Goal: Task Accomplishment & Management: Use online tool/utility

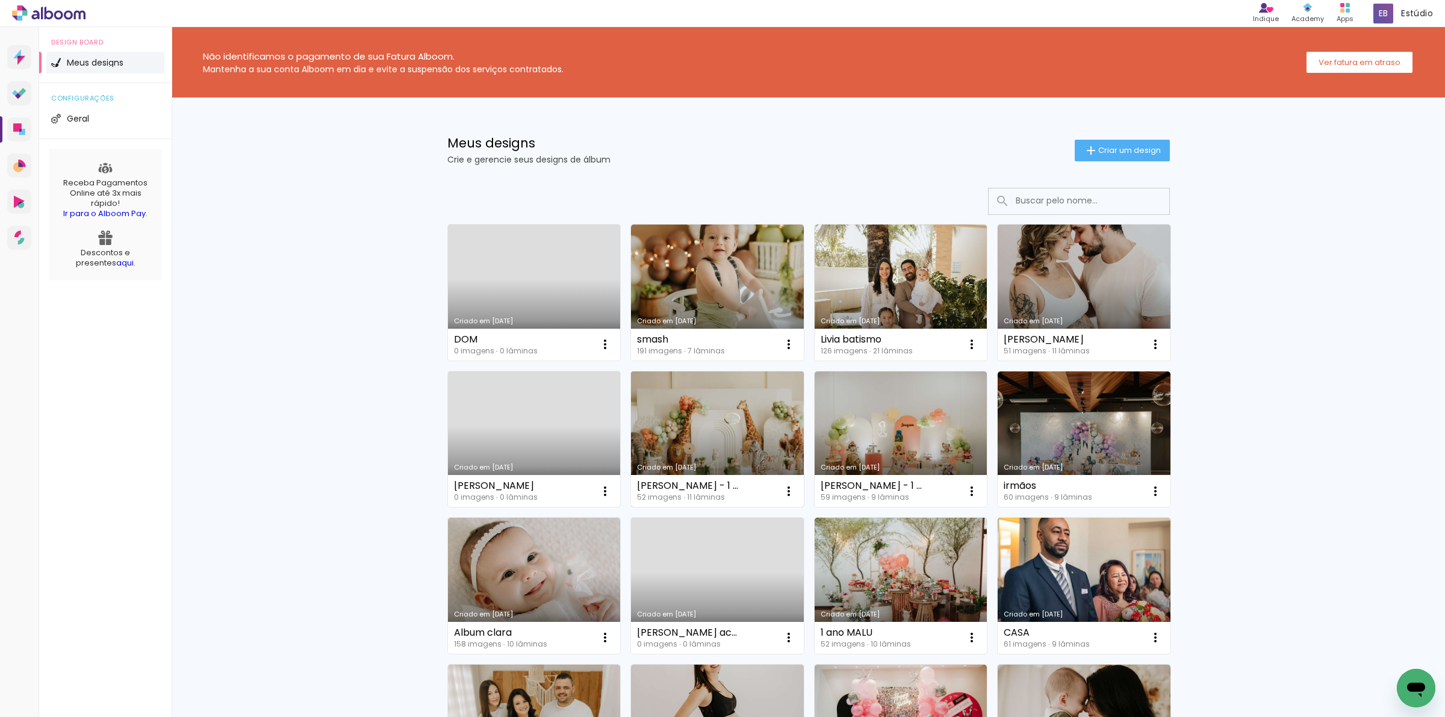
click at [706, 413] on link "Criado em [DATE]" at bounding box center [717, 440] width 173 height 136
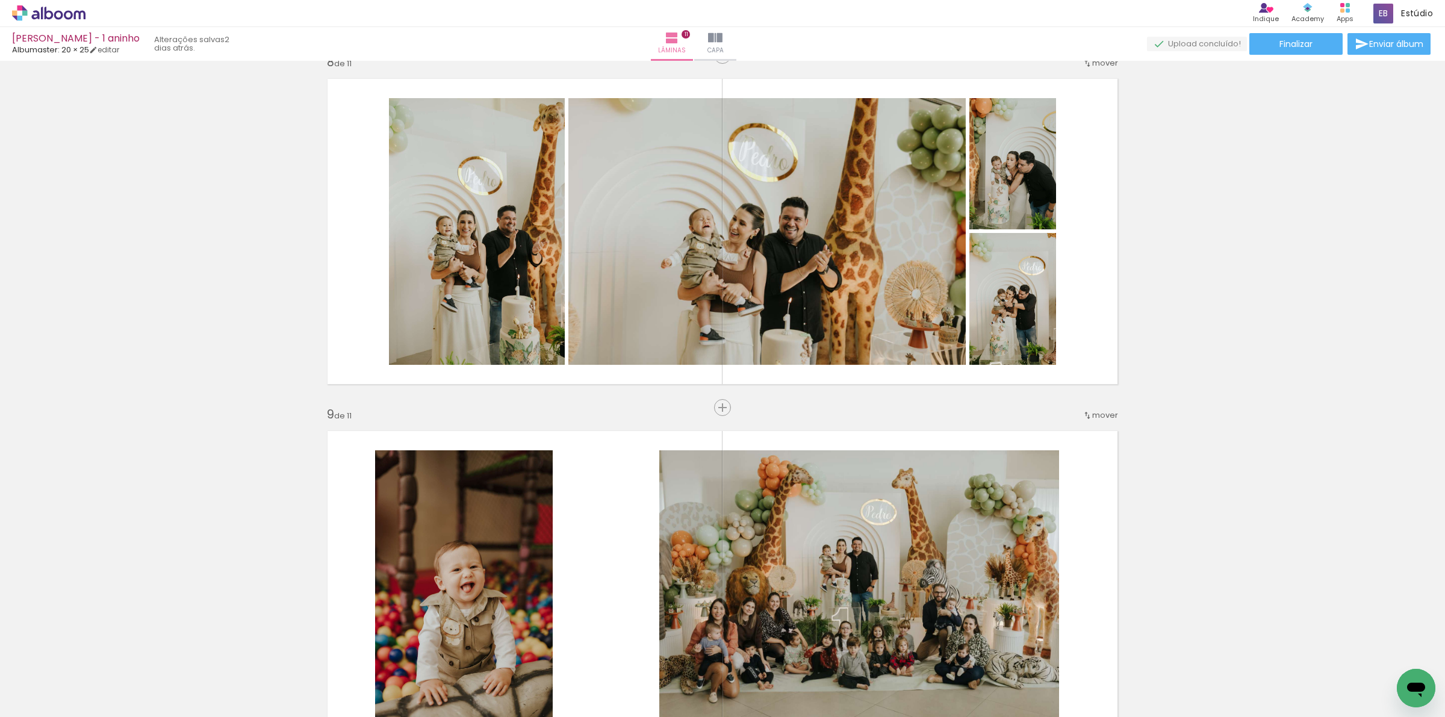
scroll to position [2484, 0]
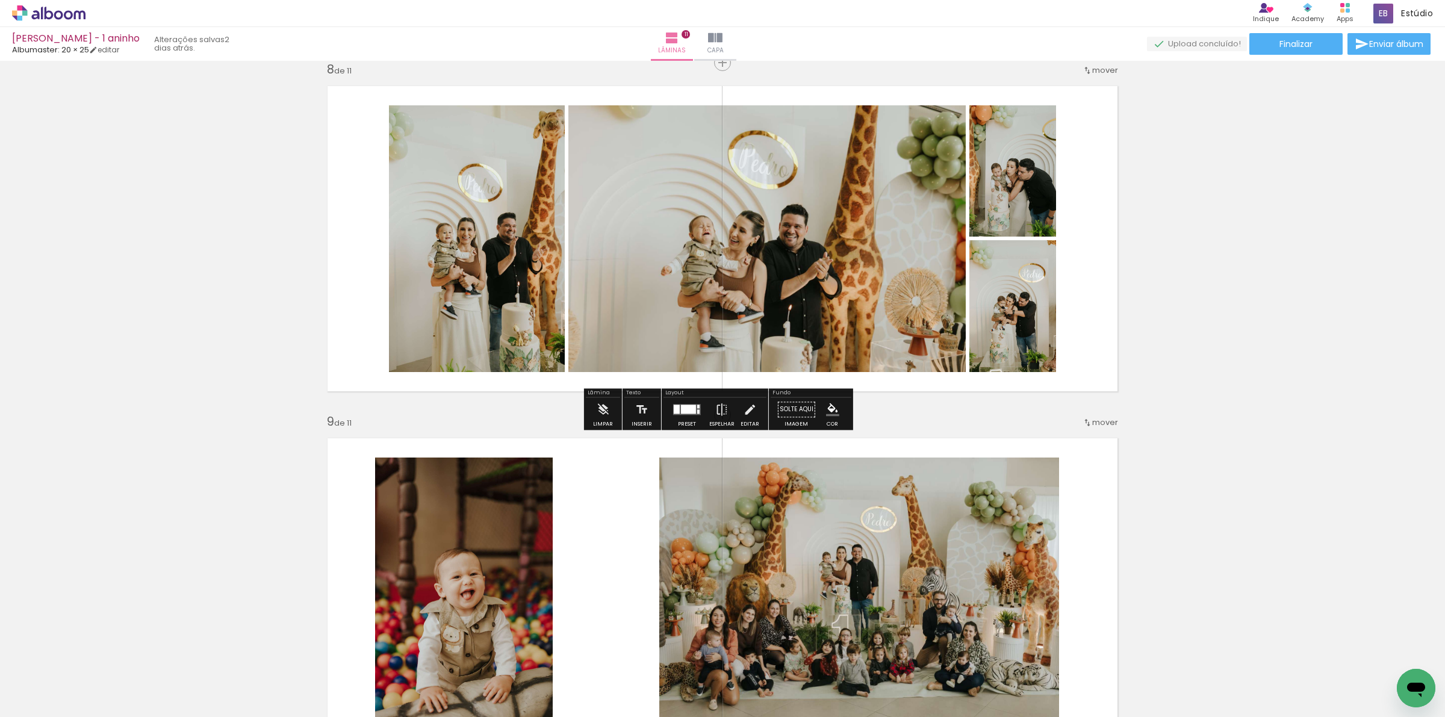
click at [697, 412] on quentale-layouter at bounding box center [687, 409] width 28 height 11
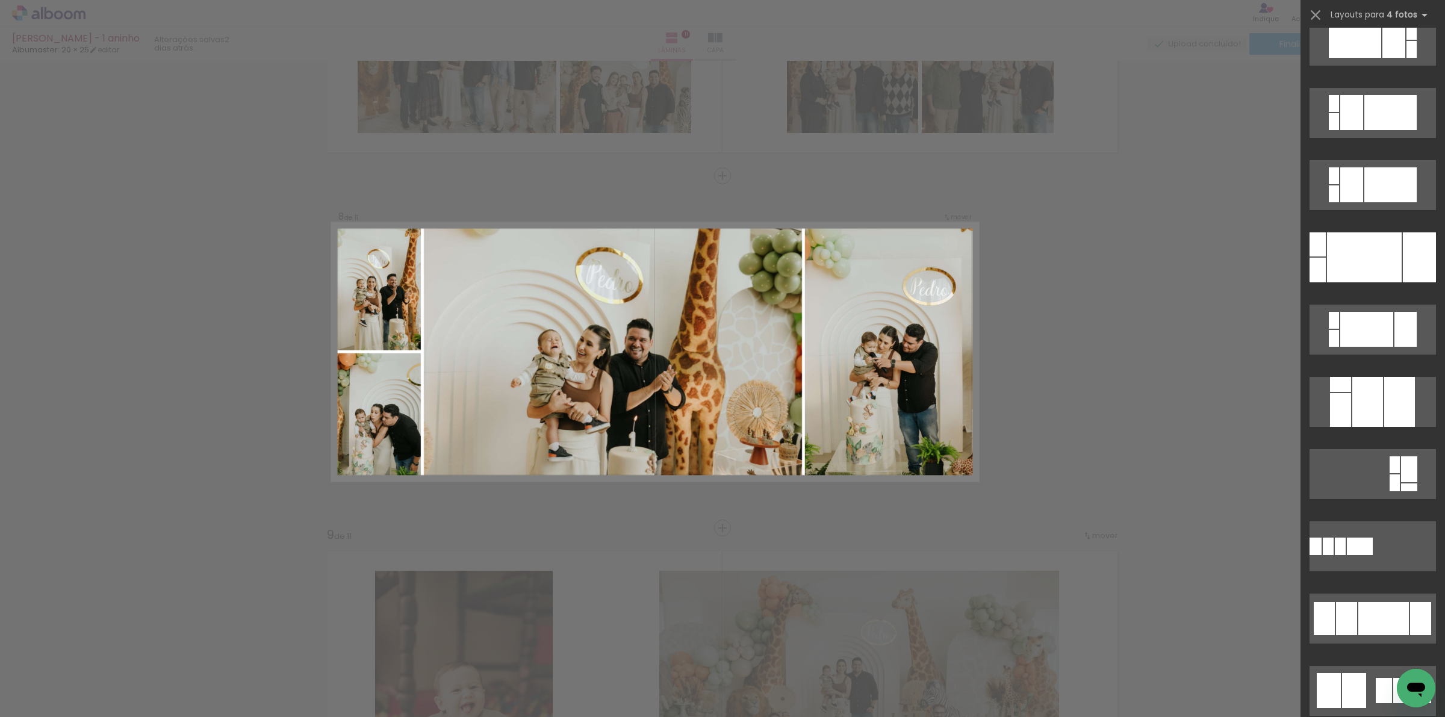
scroll to position [602, 0]
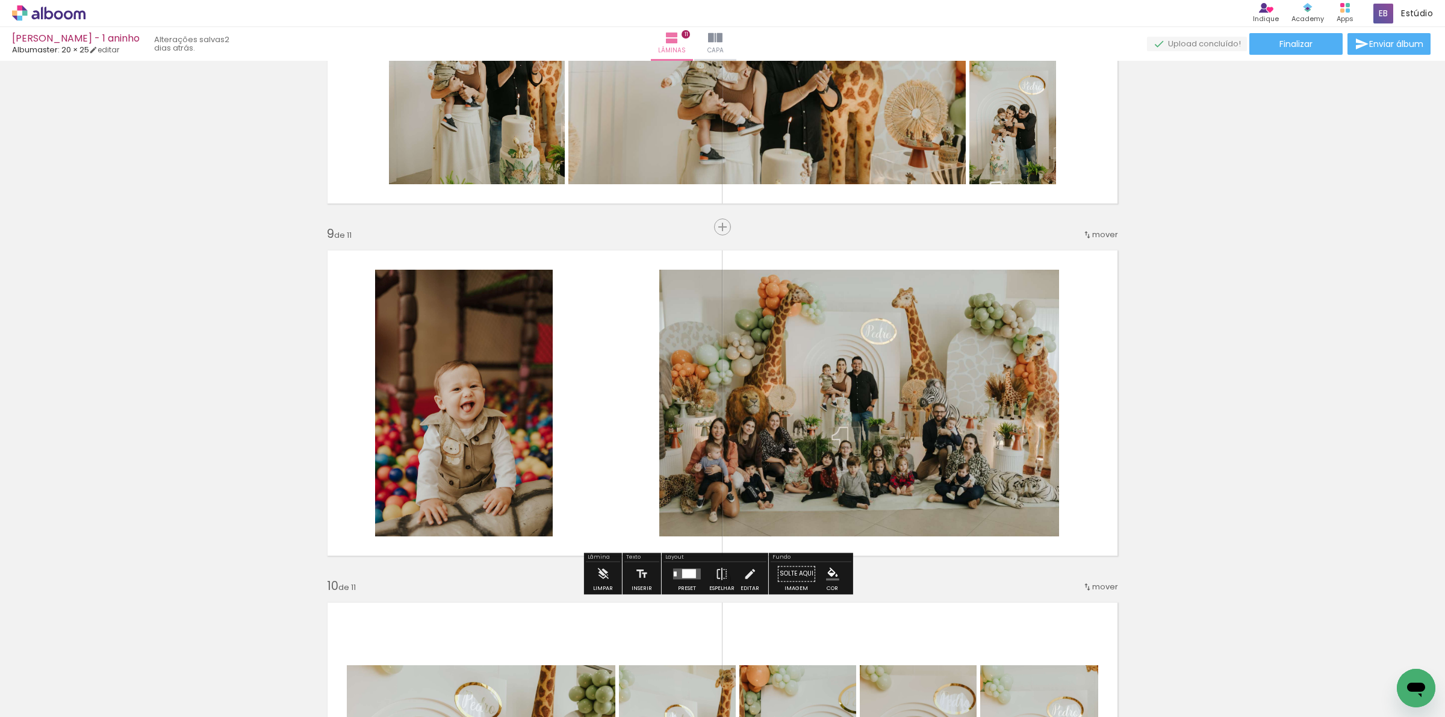
scroll to position [2371, 0]
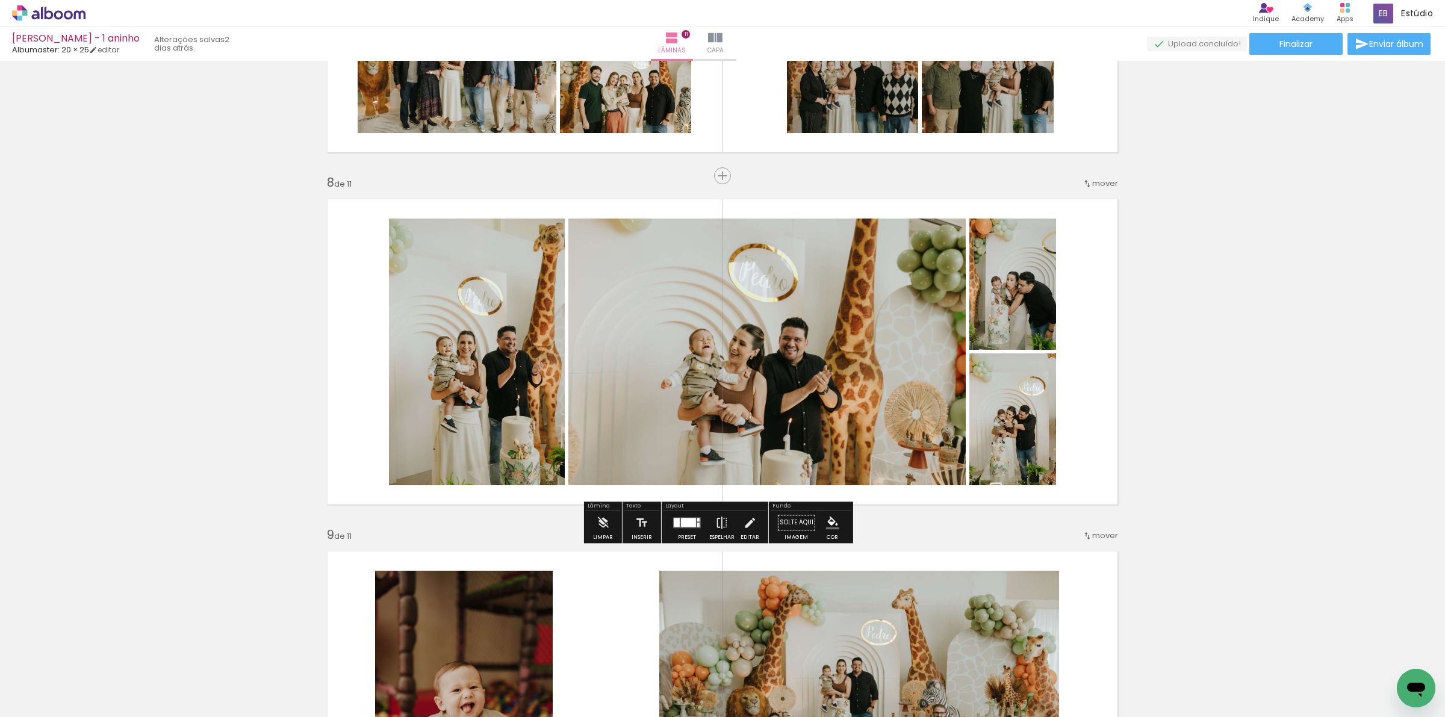
click at [1101, 178] on span "mover" at bounding box center [1105, 183] width 26 height 11
click at [747, 524] on iron-icon at bounding box center [749, 523] width 13 height 24
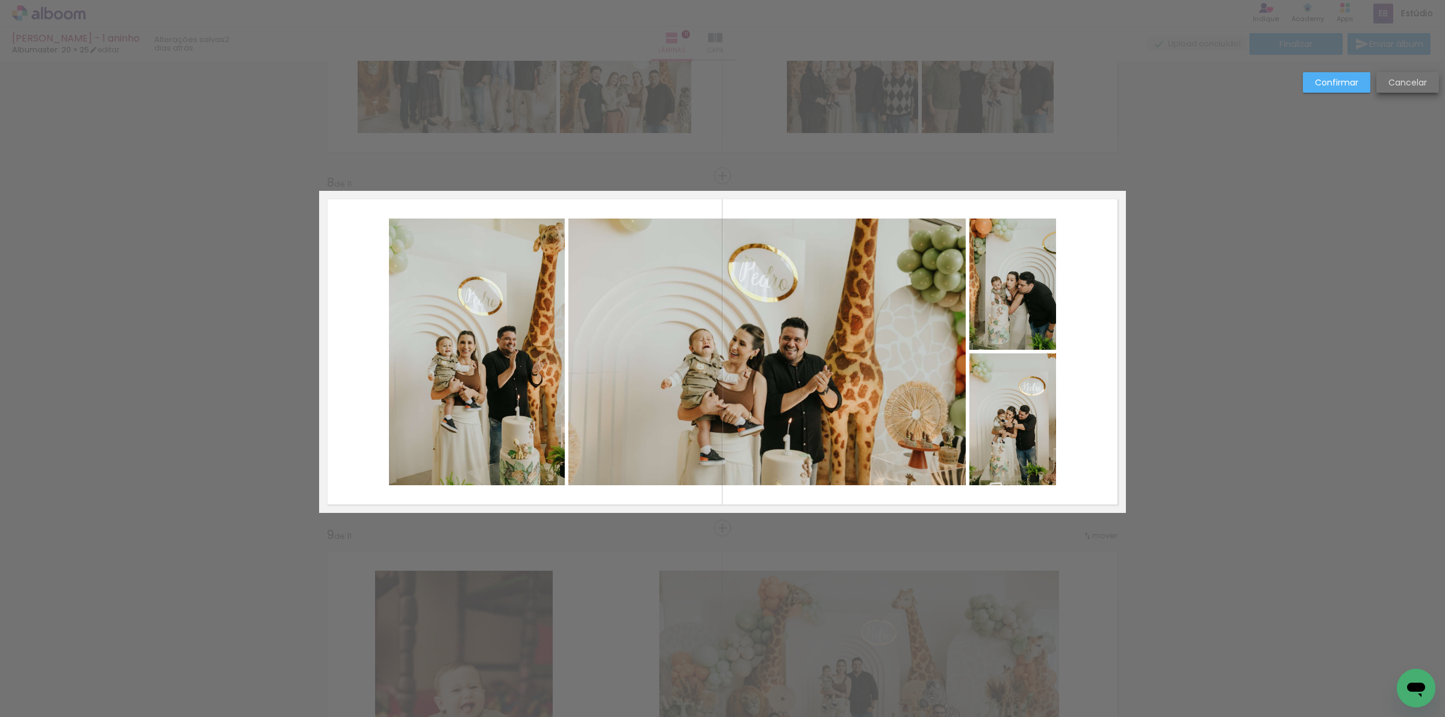
click at [0, 0] on slot "Cancelar" at bounding box center [0, 0] width 0 height 0
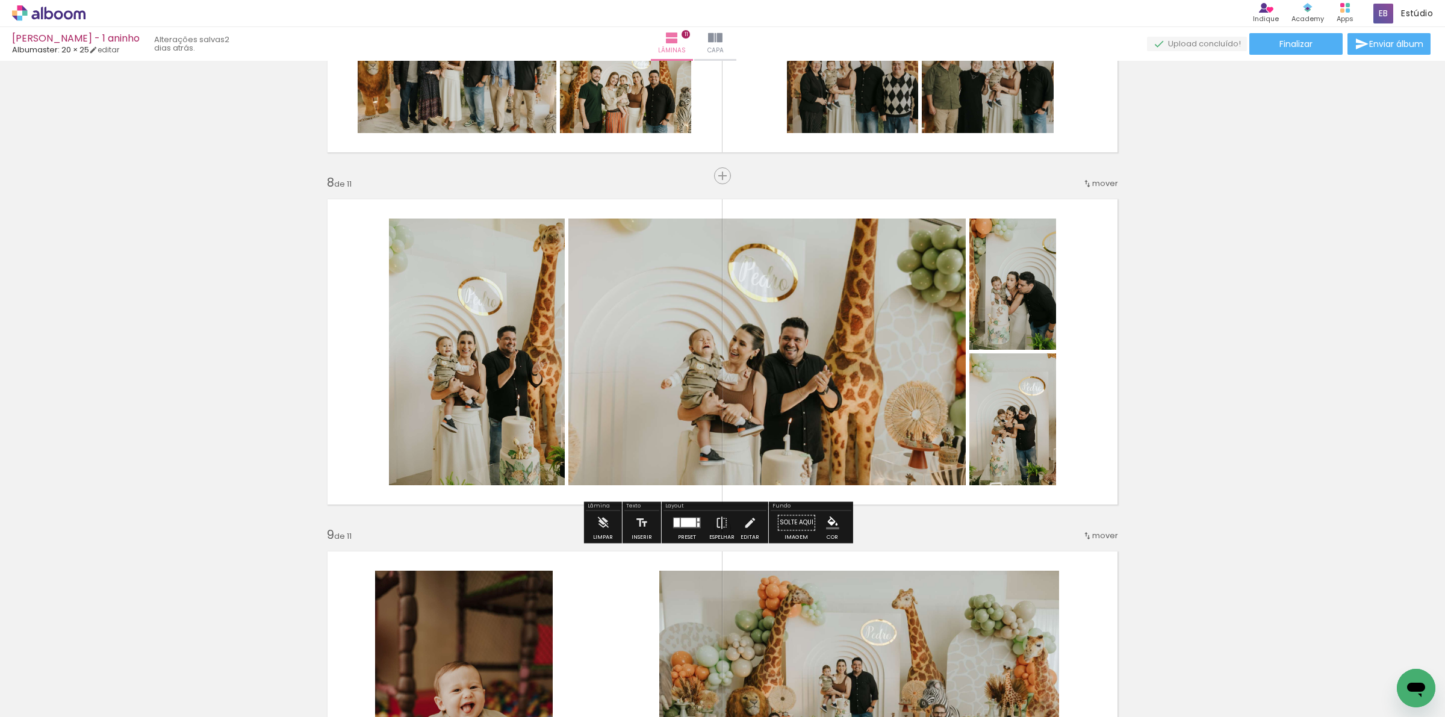
click at [1098, 179] on span "mover" at bounding box center [1105, 183] width 26 height 11
click at [1059, 378] on span "depois da" at bounding box center [1053, 380] width 40 height 20
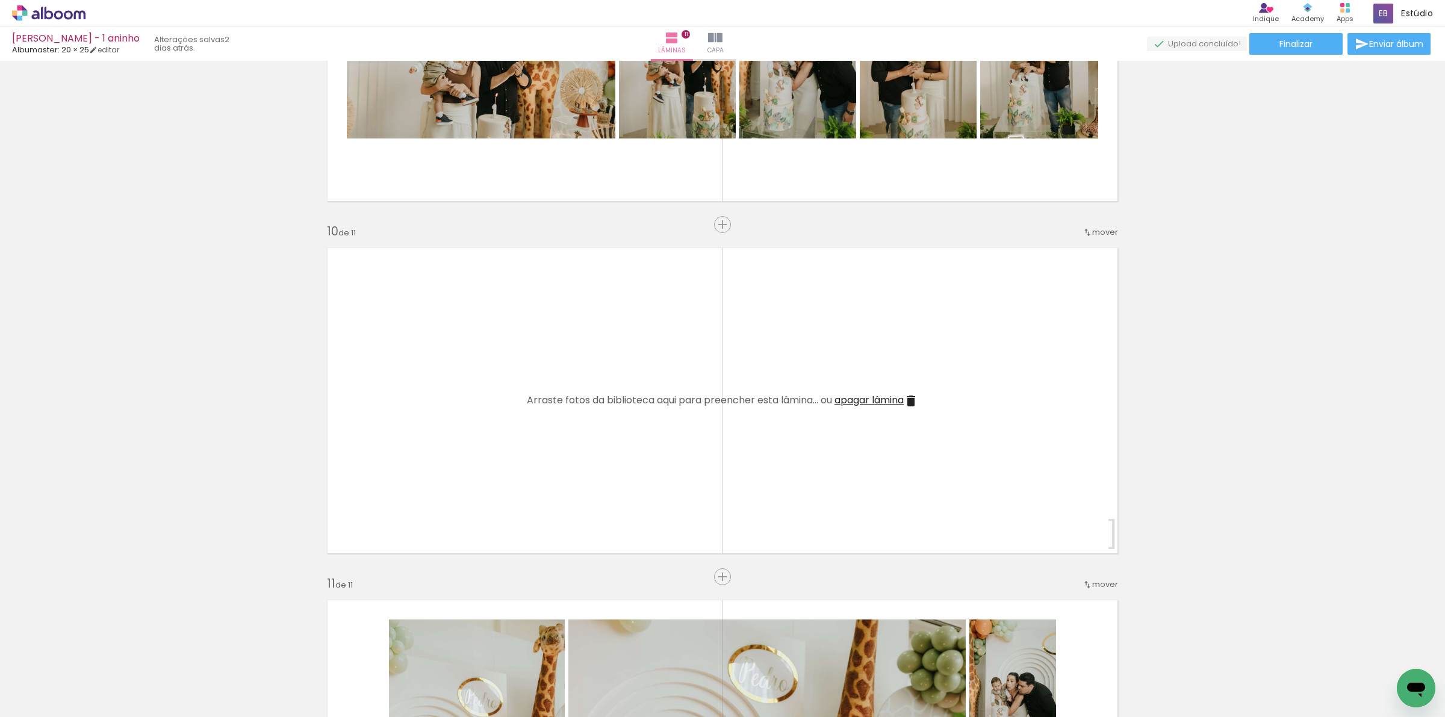
scroll to position [3051, 0]
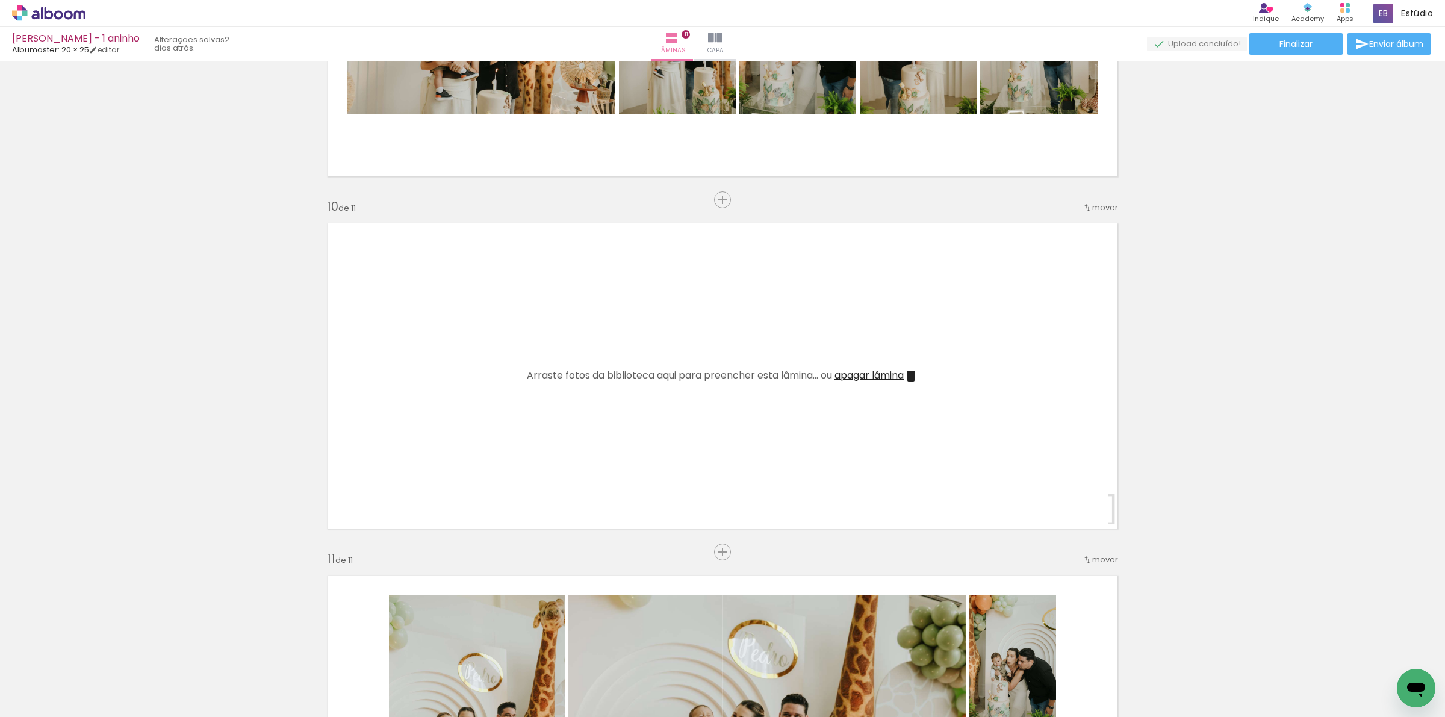
click at [910, 381] on iron-icon at bounding box center [911, 376] width 14 height 14
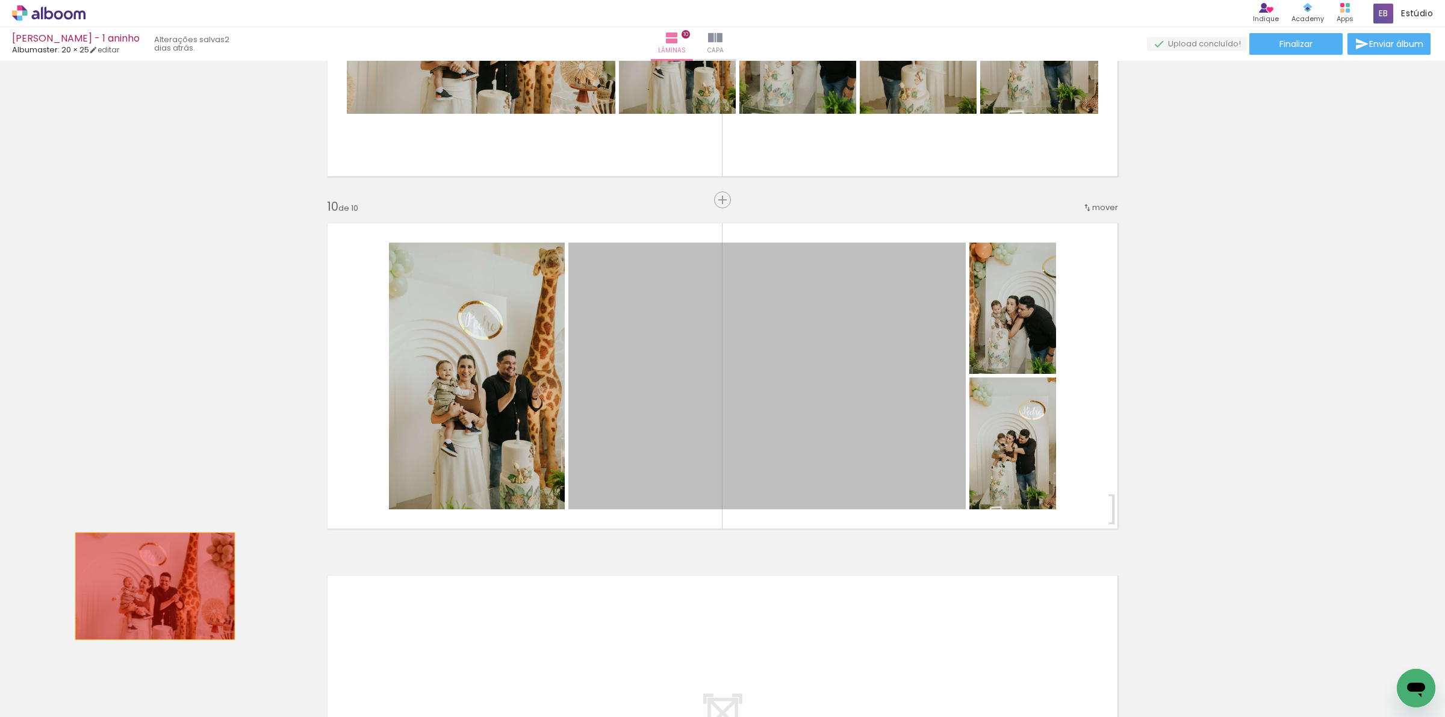
drag, startPoint x: 865, startPoint y: 394, endPoint x: 209, endPoint y: 511, distance: 666.0
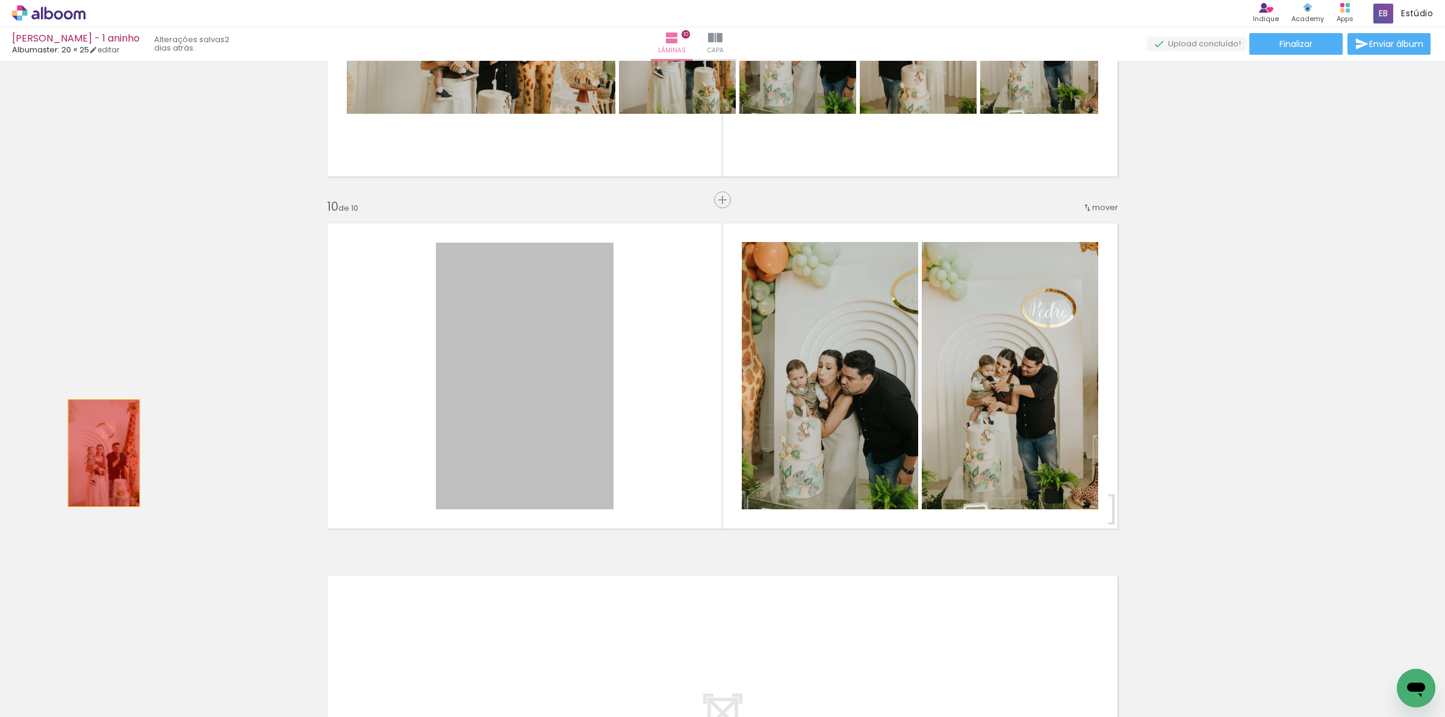
drag, startPoint x: 444, startPoint y: 428, endPoint x: 98, endPoint y: 453, distance: 347.2
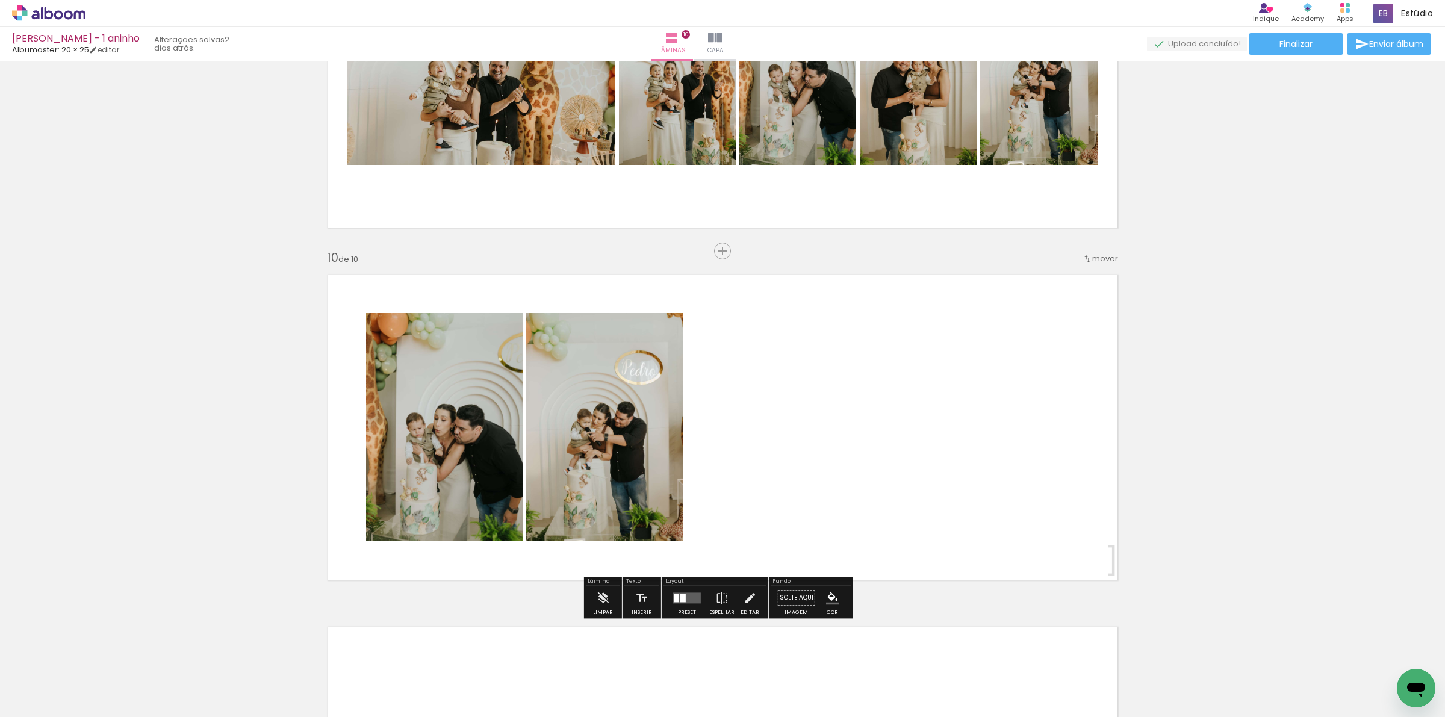
scroll to position [2976, 0]
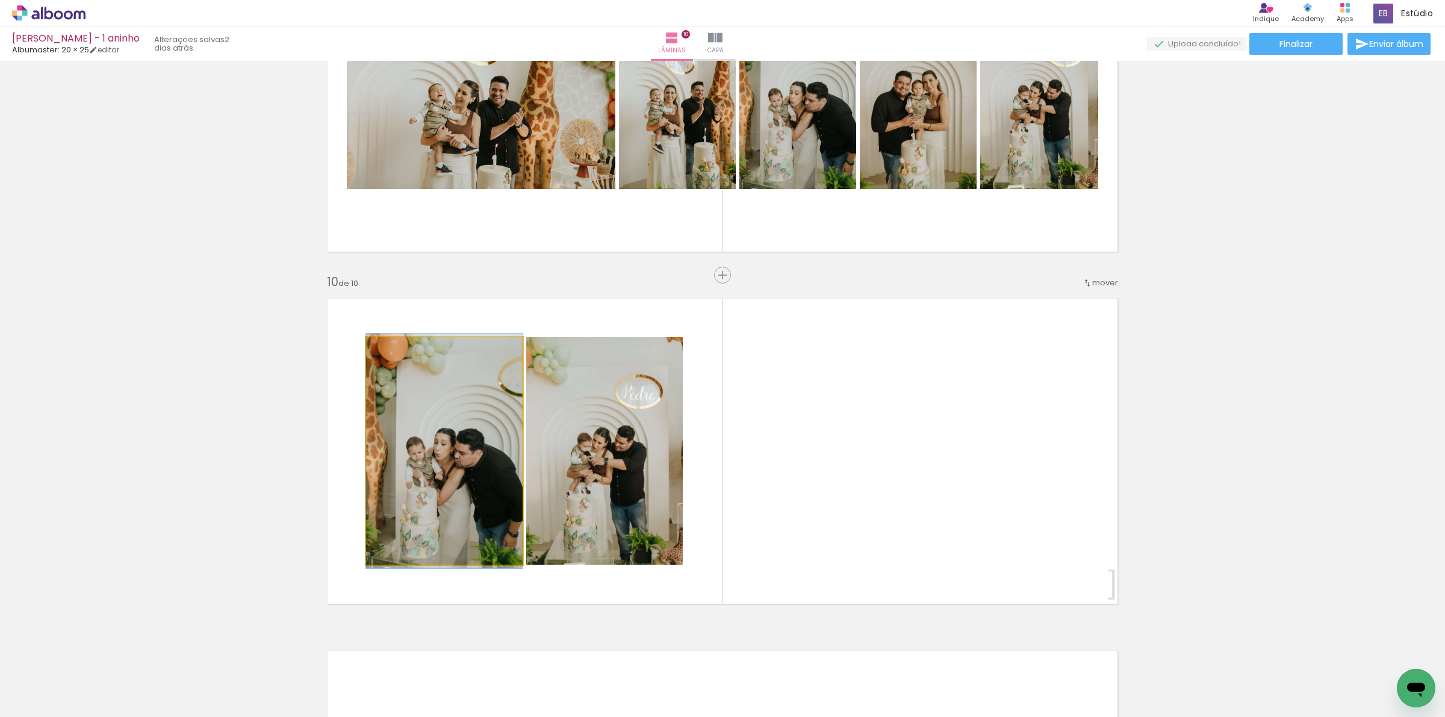
drag, startPoint x: 405, startPoint y: 452, endPoint x: 329, endPoint y: 432, distance: 77.9
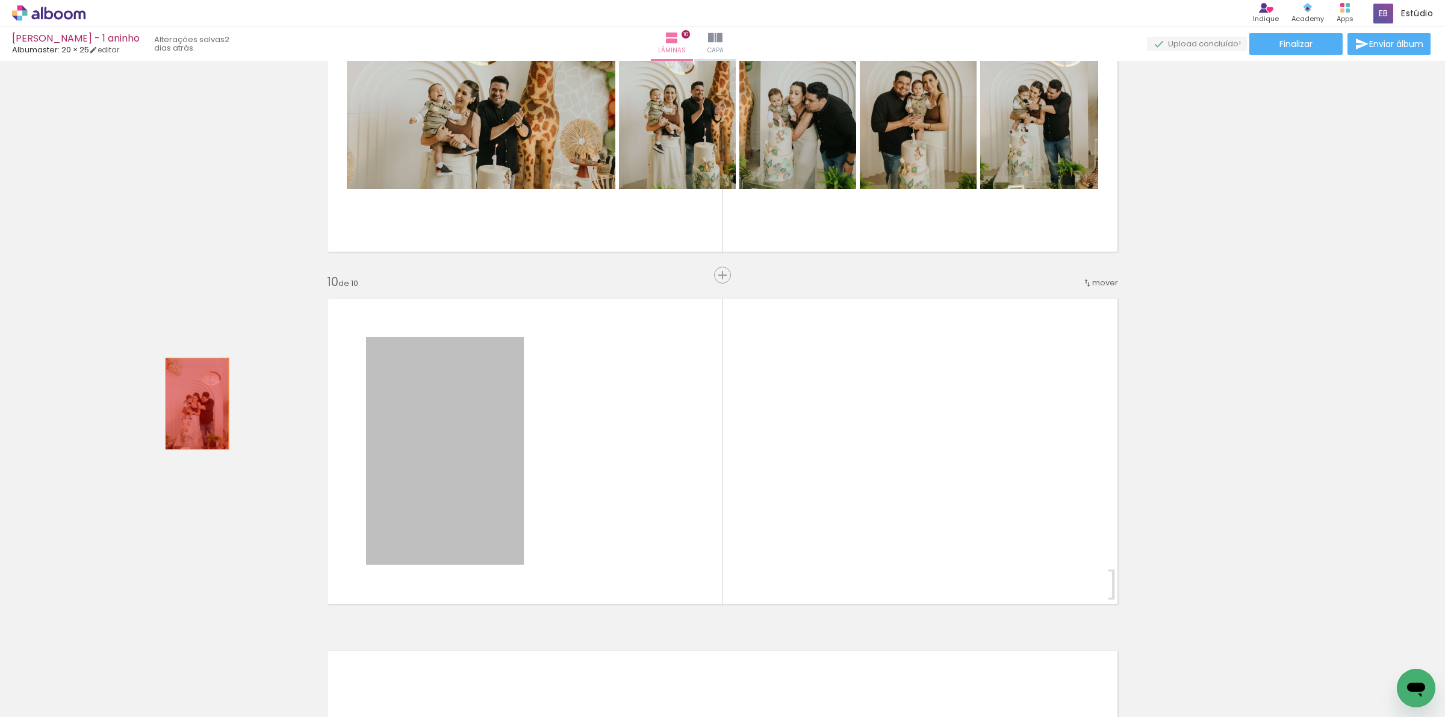
drag, startPoint x: 422, startPoint y: 455, endPoint x: 185, endPoint y: 399, distance: 243.2
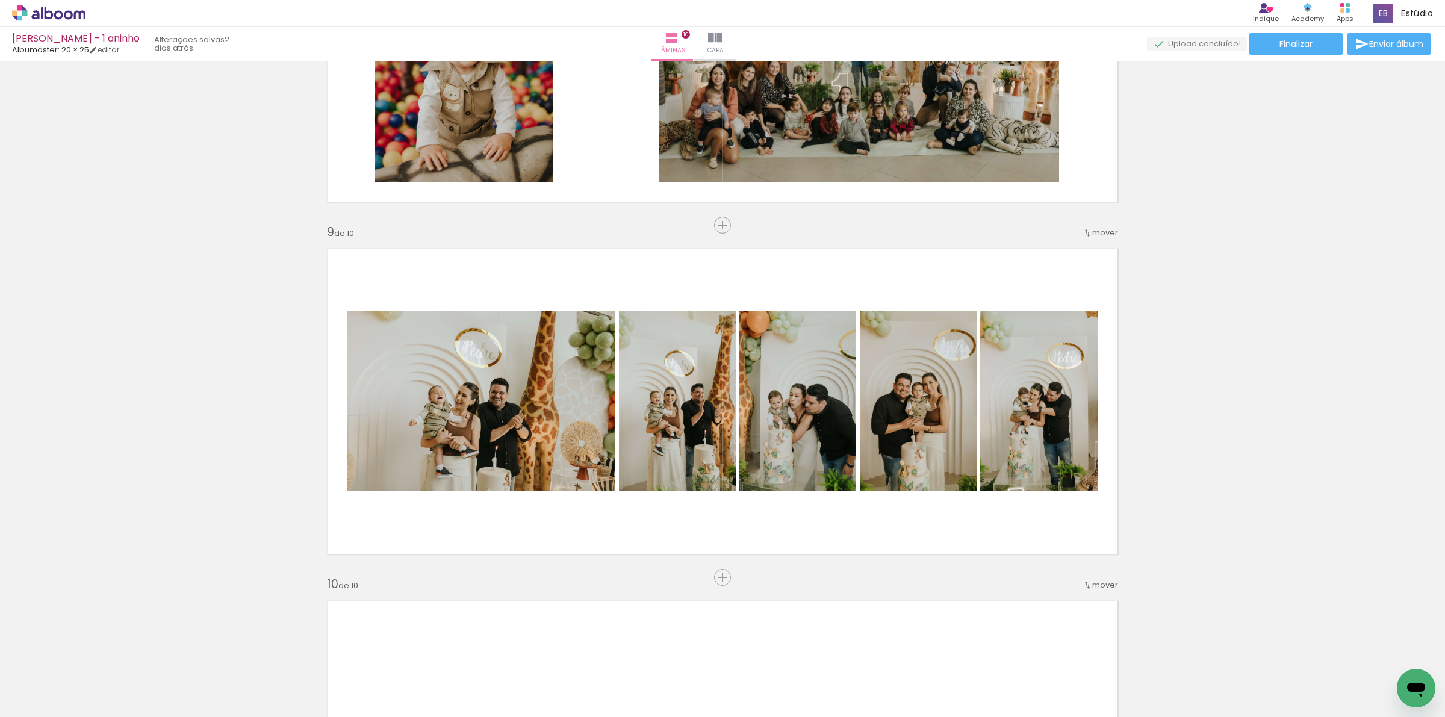
scroll to position [2675, 0]
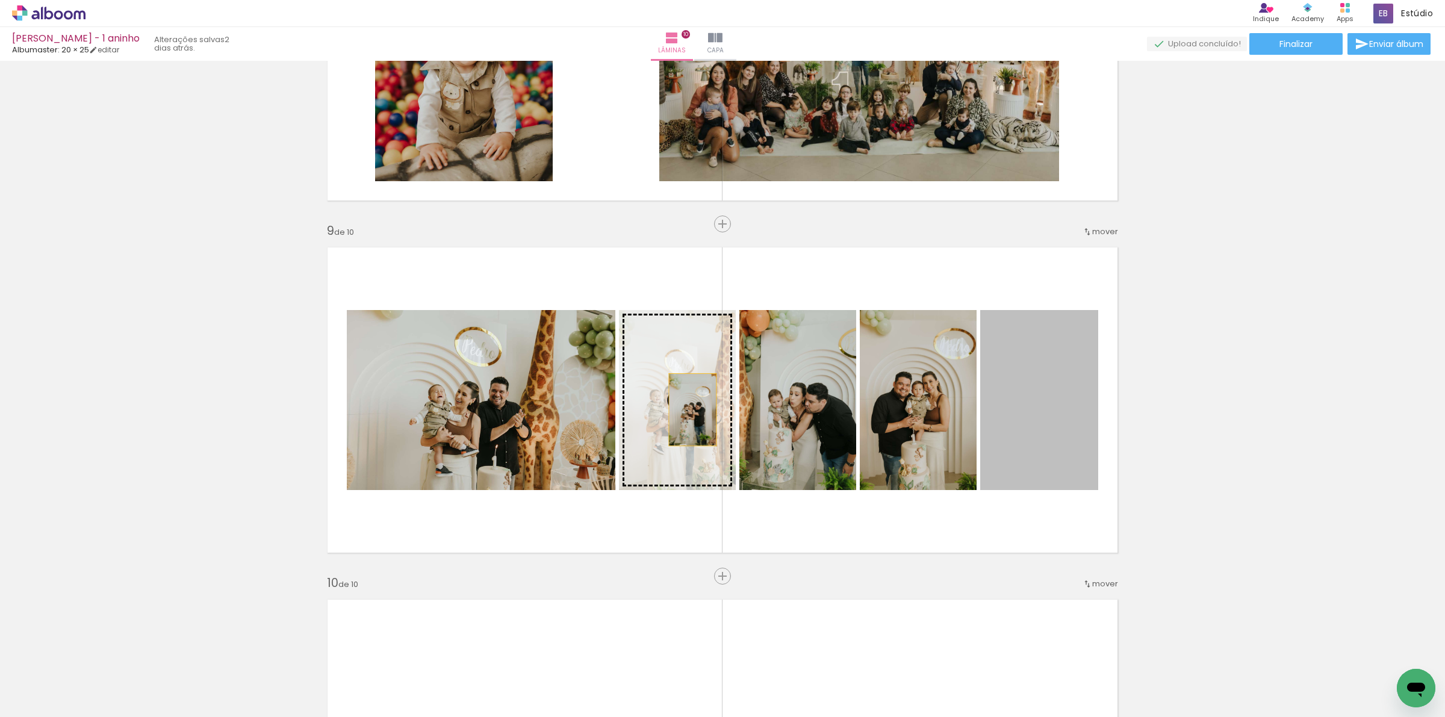
drag, startPoint x: 1030, startPoint y: 414, endPoint x: 686, endPoint y: 409, distance: 343.9
click at [0, 0] on slot at bounding box center [0, 0] width 0 height 0
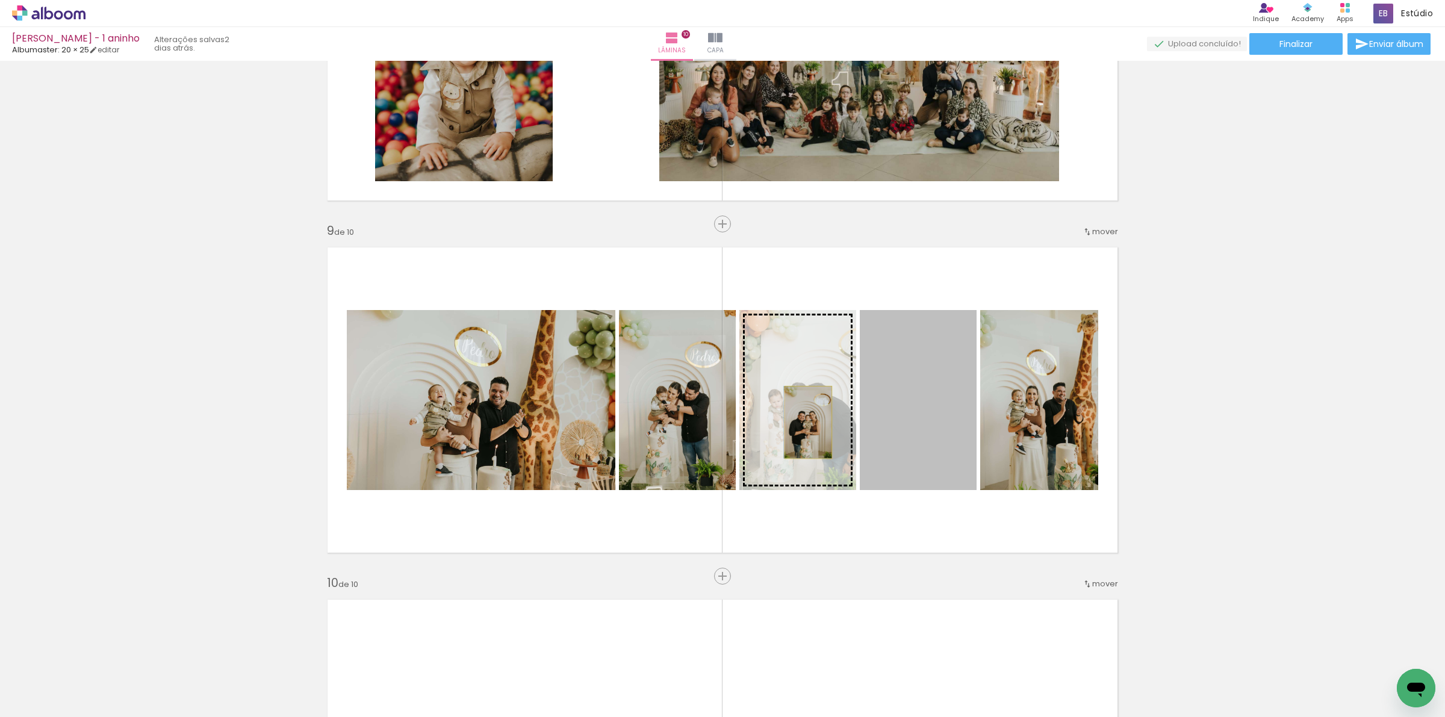
drag, startPoint x: 933, startPoint y: 435, endPoint x: 803, endPoint y: 422, distance: 131.3
click at [0, 0] on slot at bounding box center [0, 0] width 0 height 0
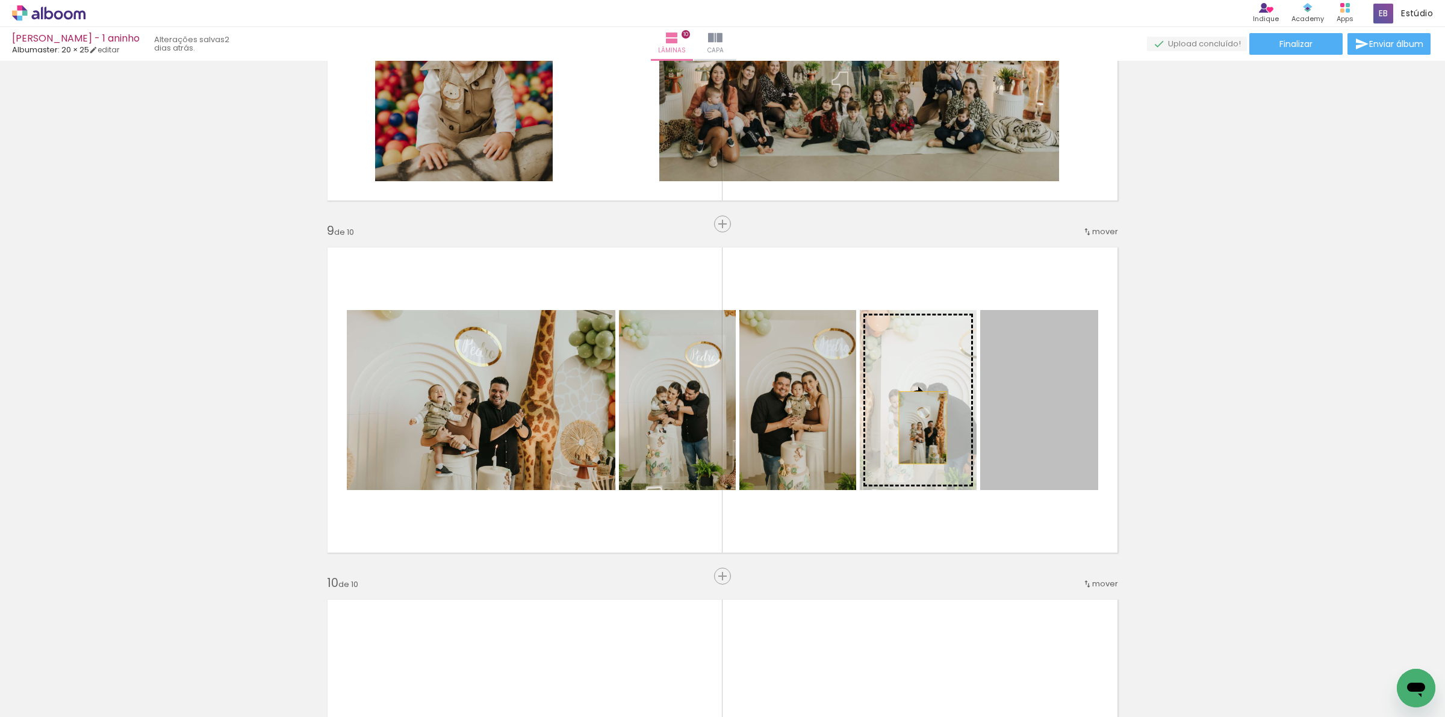
drag, startPoint x: 1076, startPoint y: 441, endPoint x: 917, endPoint y: 428, distance: 159.5
click at [0, 0] on slot at bounding box center [0, 0] width 0 height 0
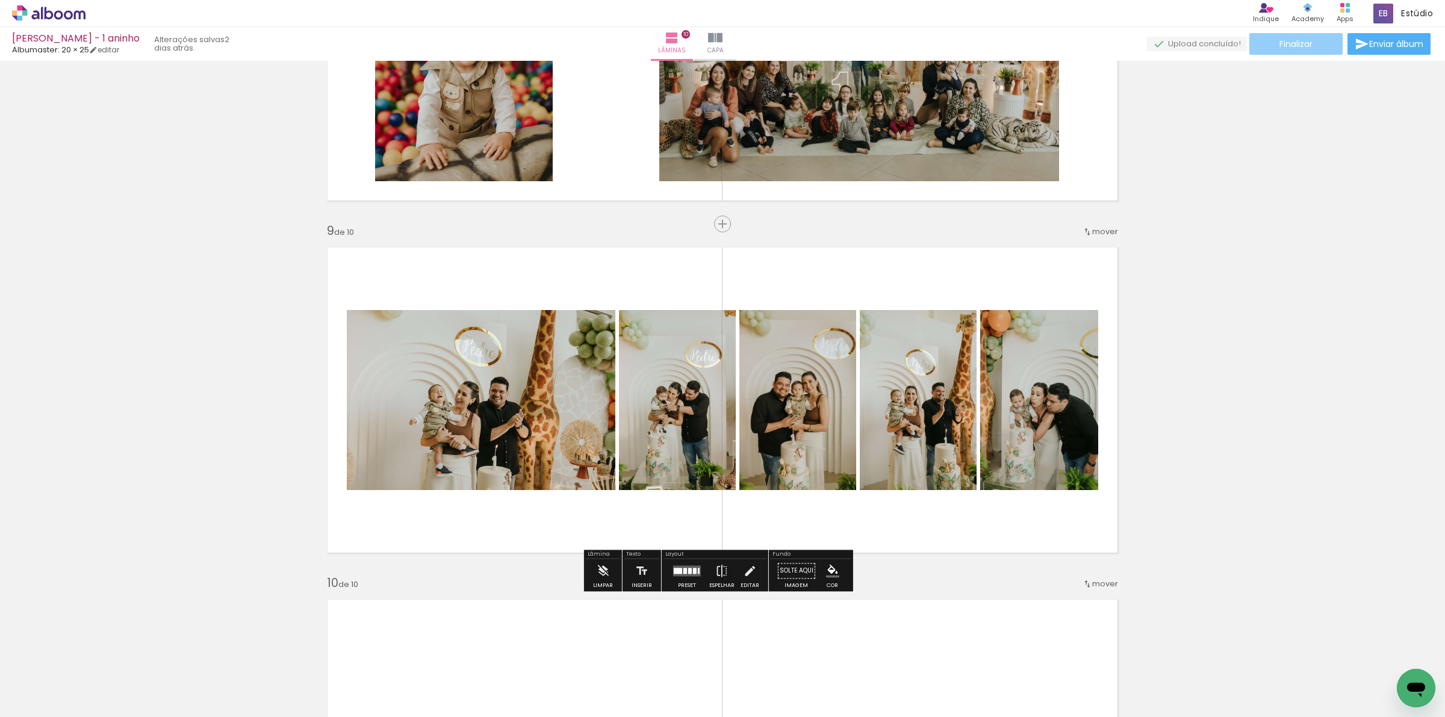
click at [1311, 40] on paper-button "Finalizar" at bounding box center [1296, 44] width 93 height 22
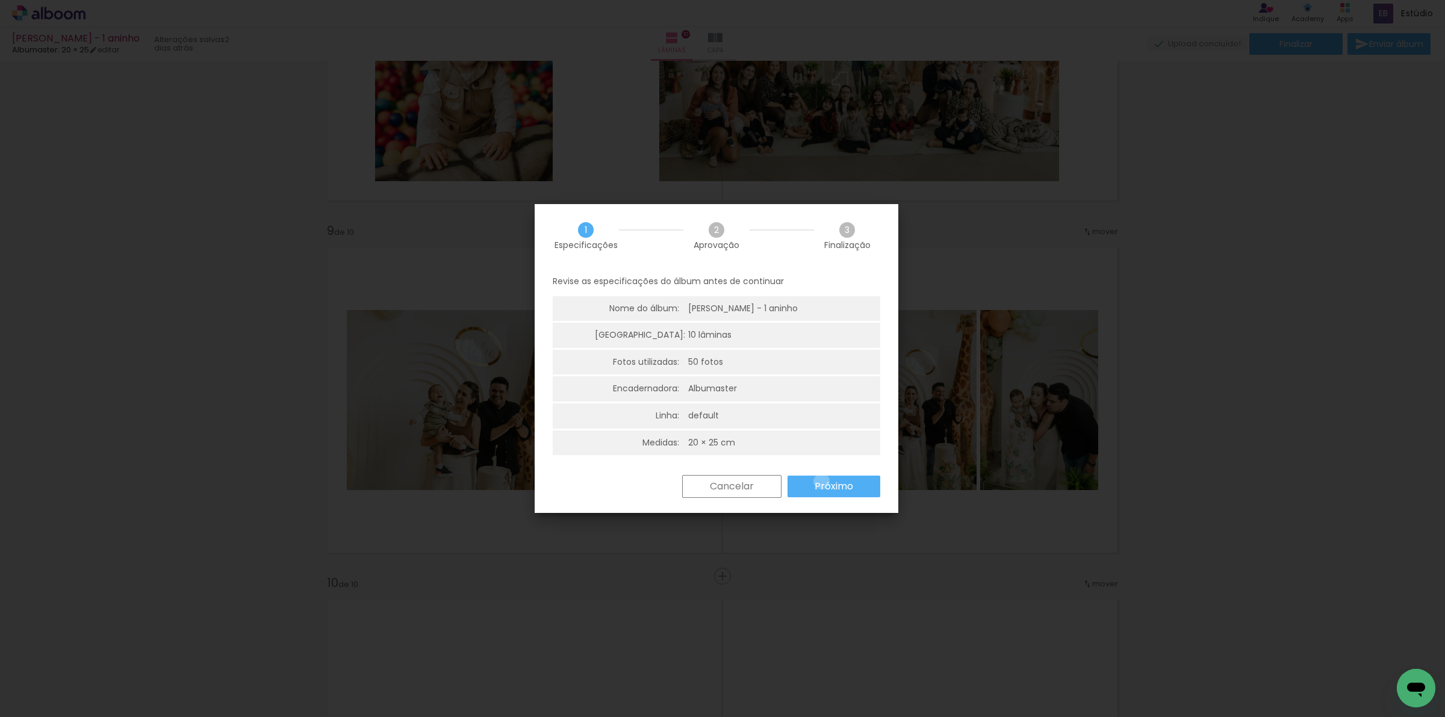
click at [0, 0] on slot "Próximo" at bounding box center [0, 0] width 0 height 0
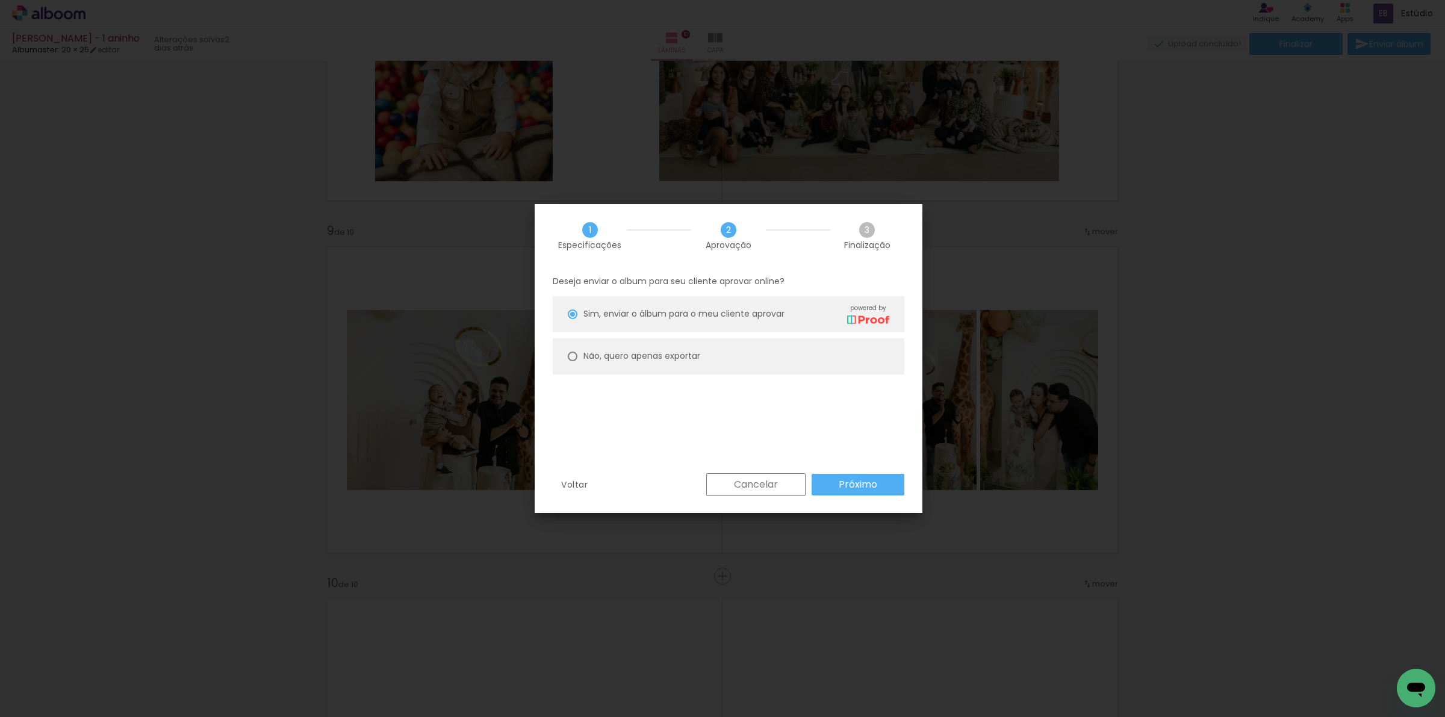
click at [758, 354] on paper-radio-button "Não, quero apenas exportar" at bounding box center [729, 356] width 352 height 36
type paper-radio-button "on"
click at [895, 482] on paper-button "Próximo" at bounding box center [858, 485] width 93 height 22
type input "Alta, 300 DPI"
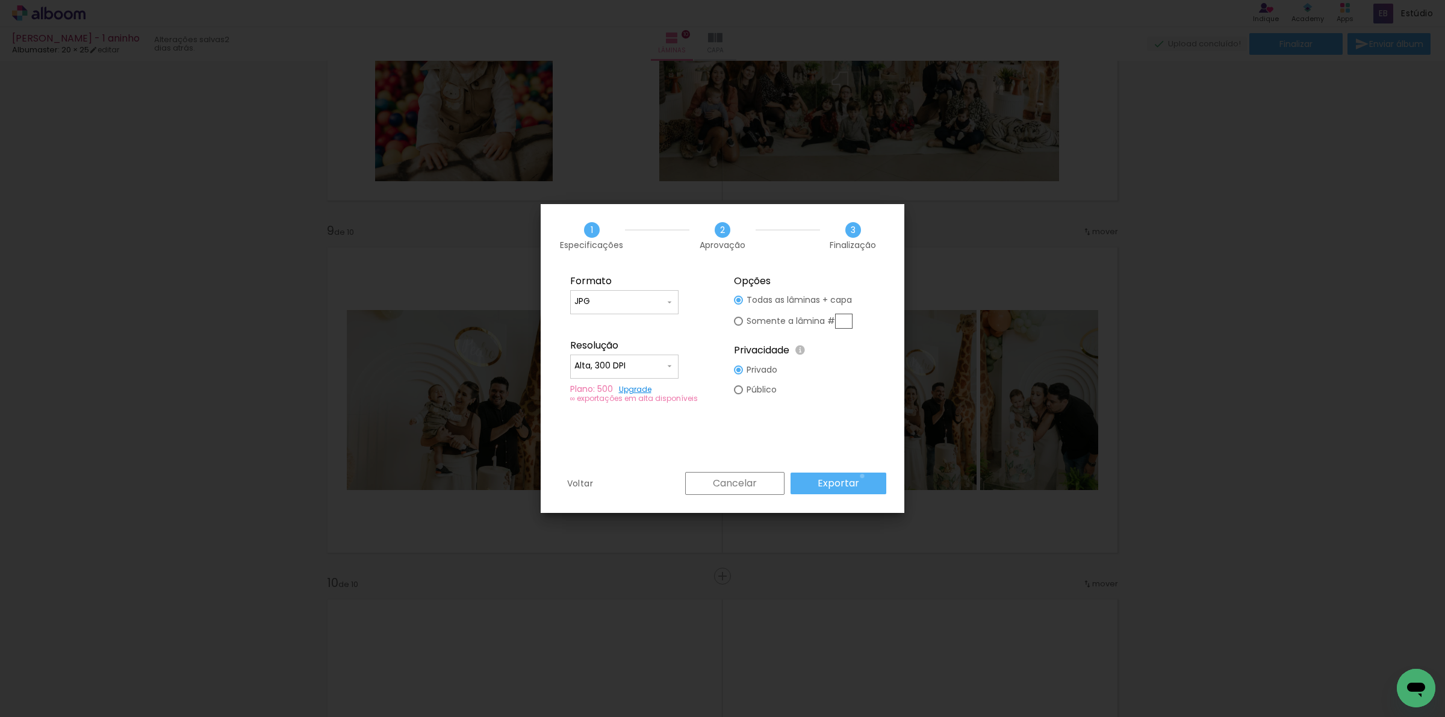
click at [865, 476] on paper-button "Exportar" at bounding box center [839, 484] width 96 height 22
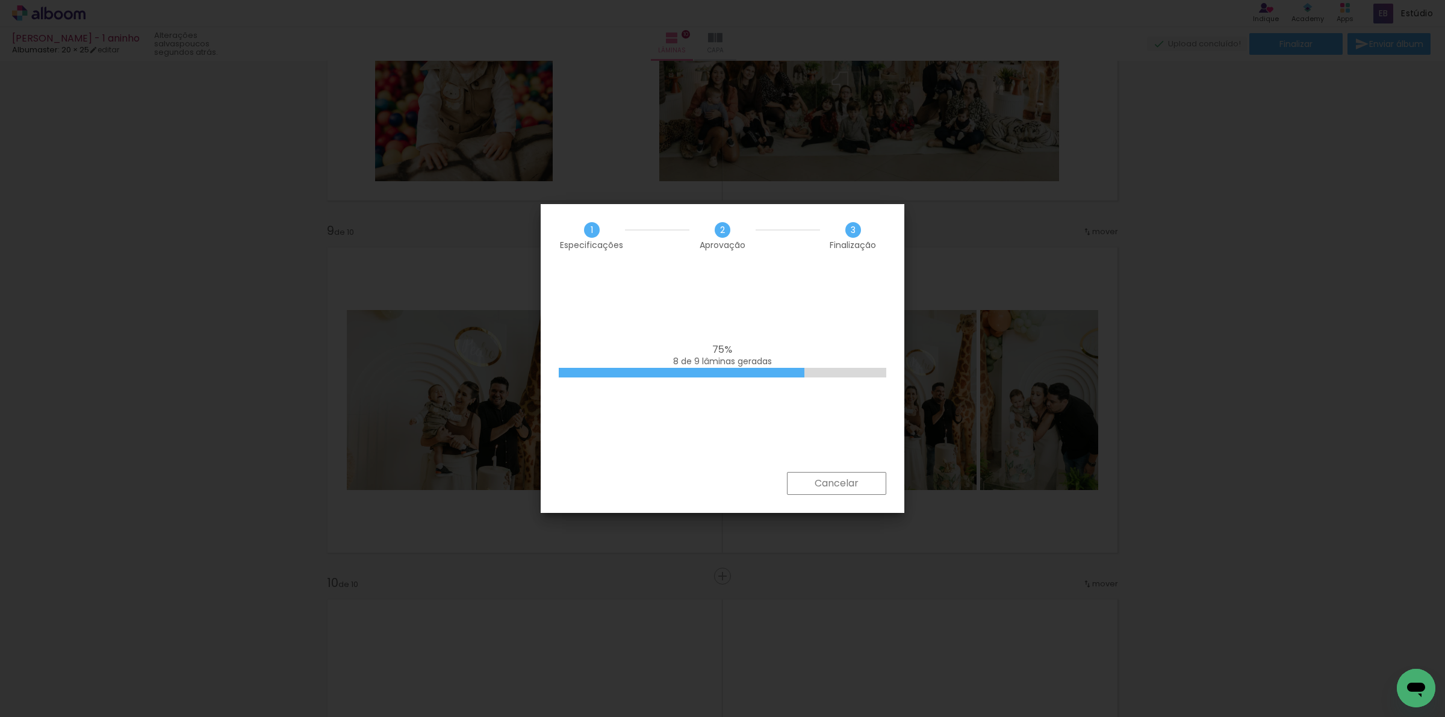
scroll to position [602, 0]
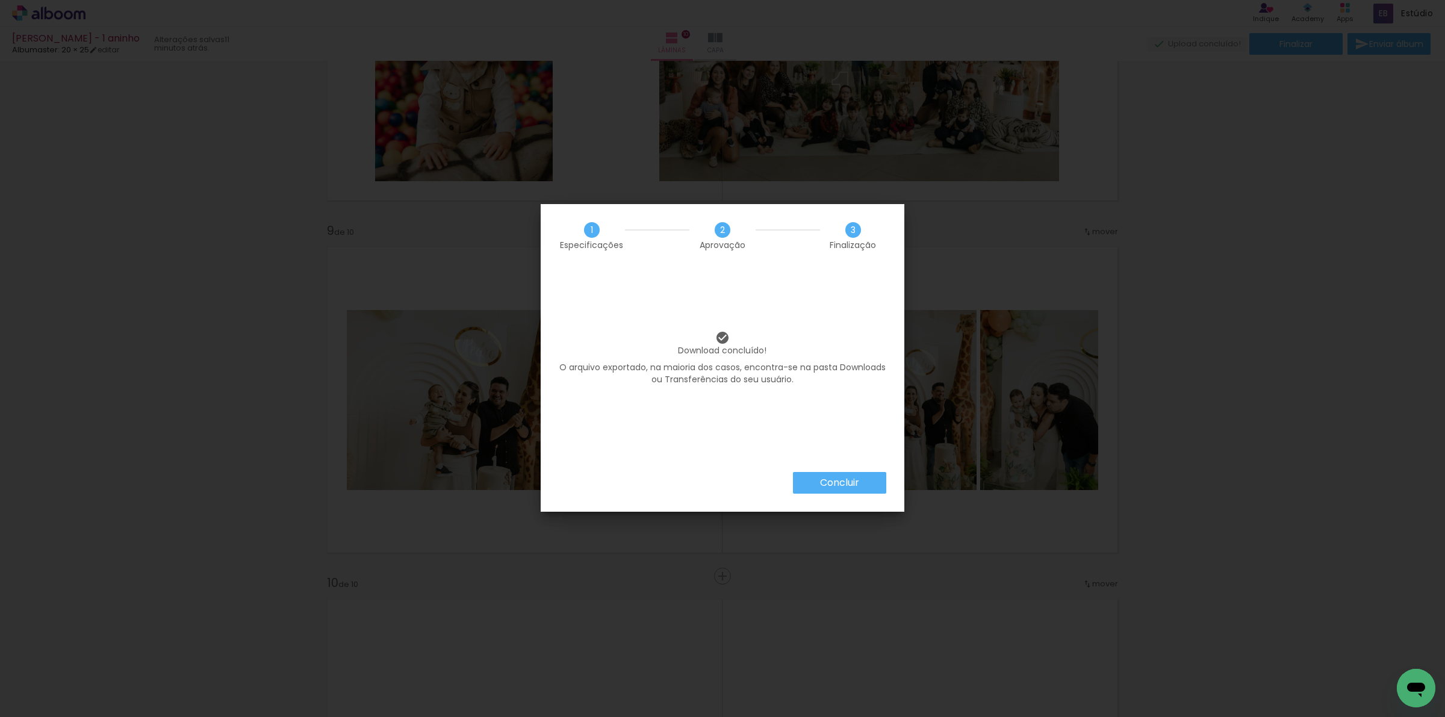
scroll to position [602, 0]
click at [0, 0] on slot "Concluir" at bounding box center [0, 0] width 0 height 0
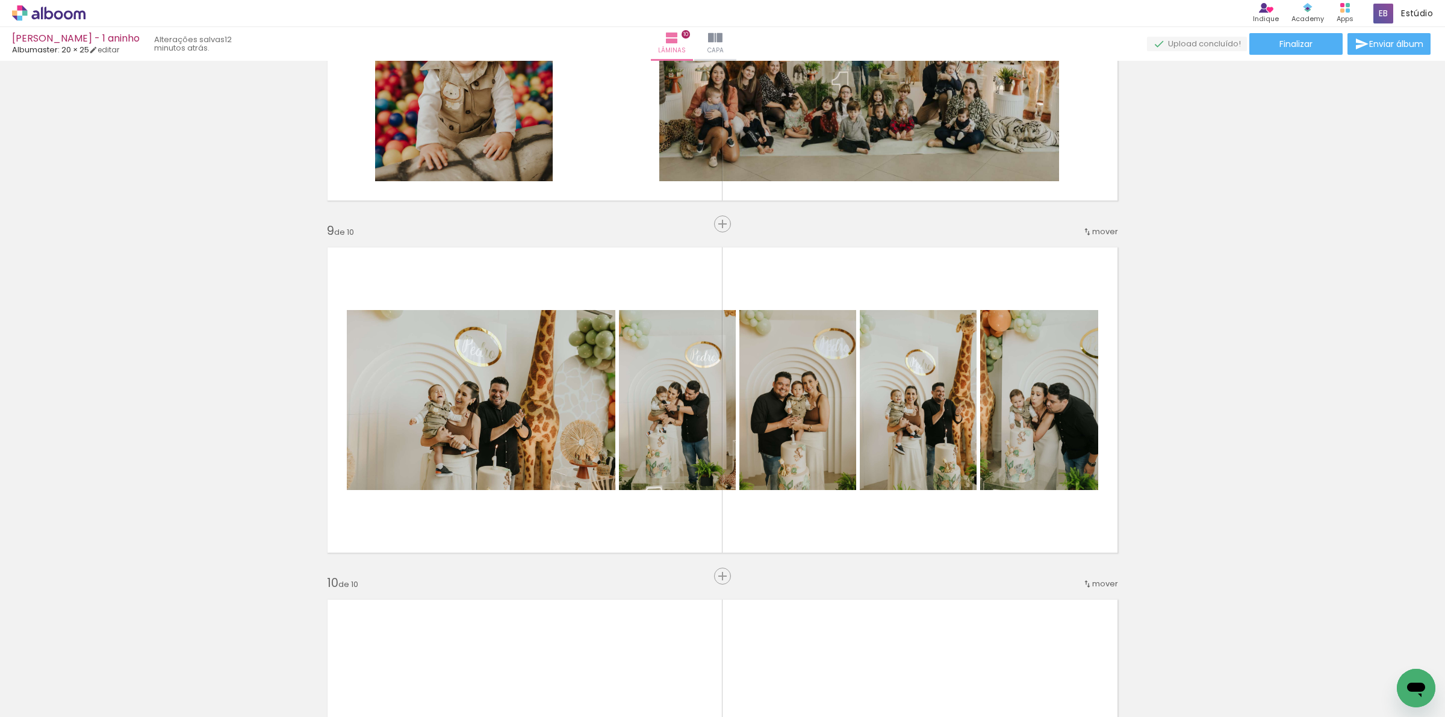
scroll to position [602, 0]
